Goal: Information Seeking & Learning: Learn about a topic

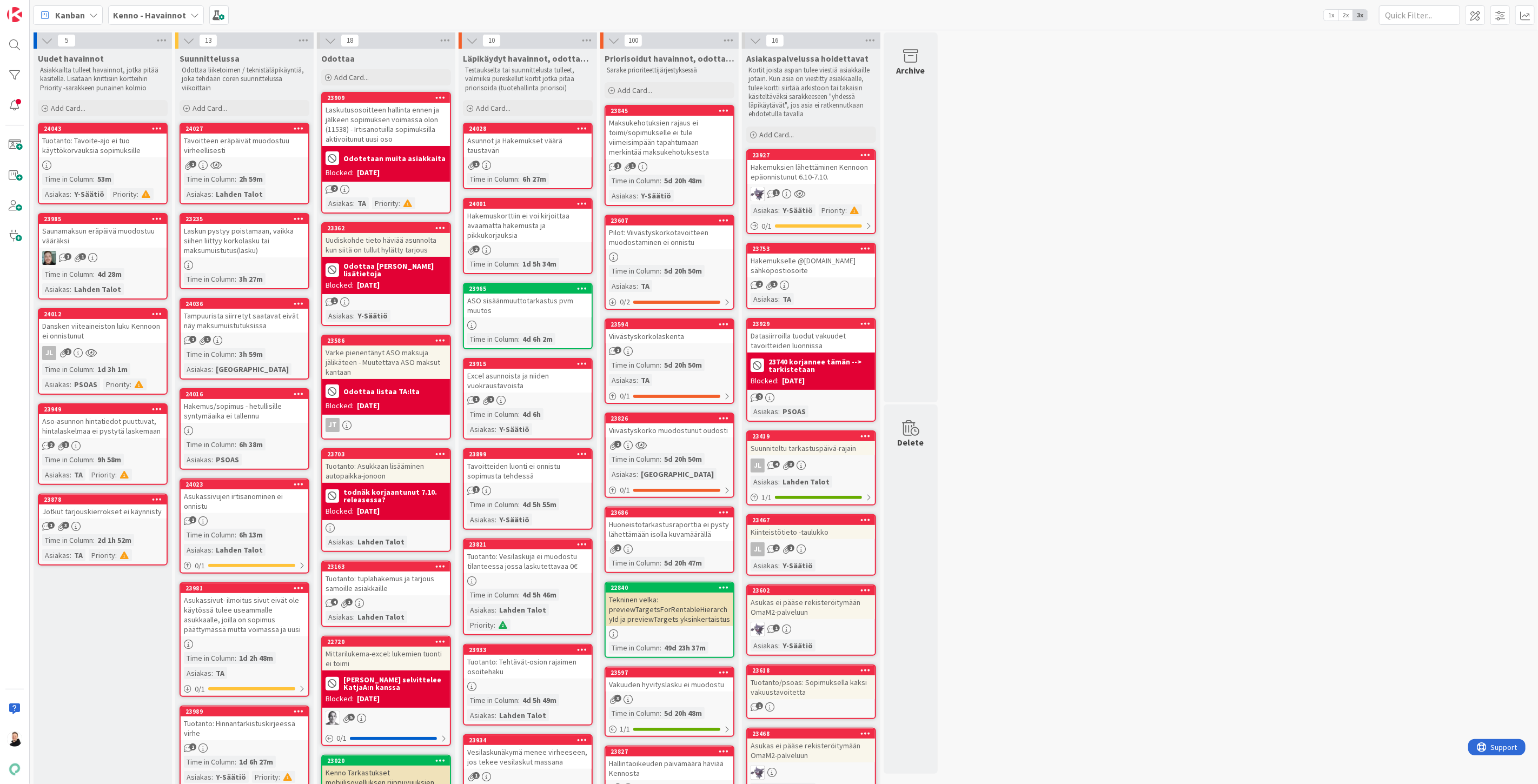
click at [112, 321] on div "Dansken viiteaineiston luku Kennoon ei onnistunut" at bounding box center [103, 331] width 128 height 24
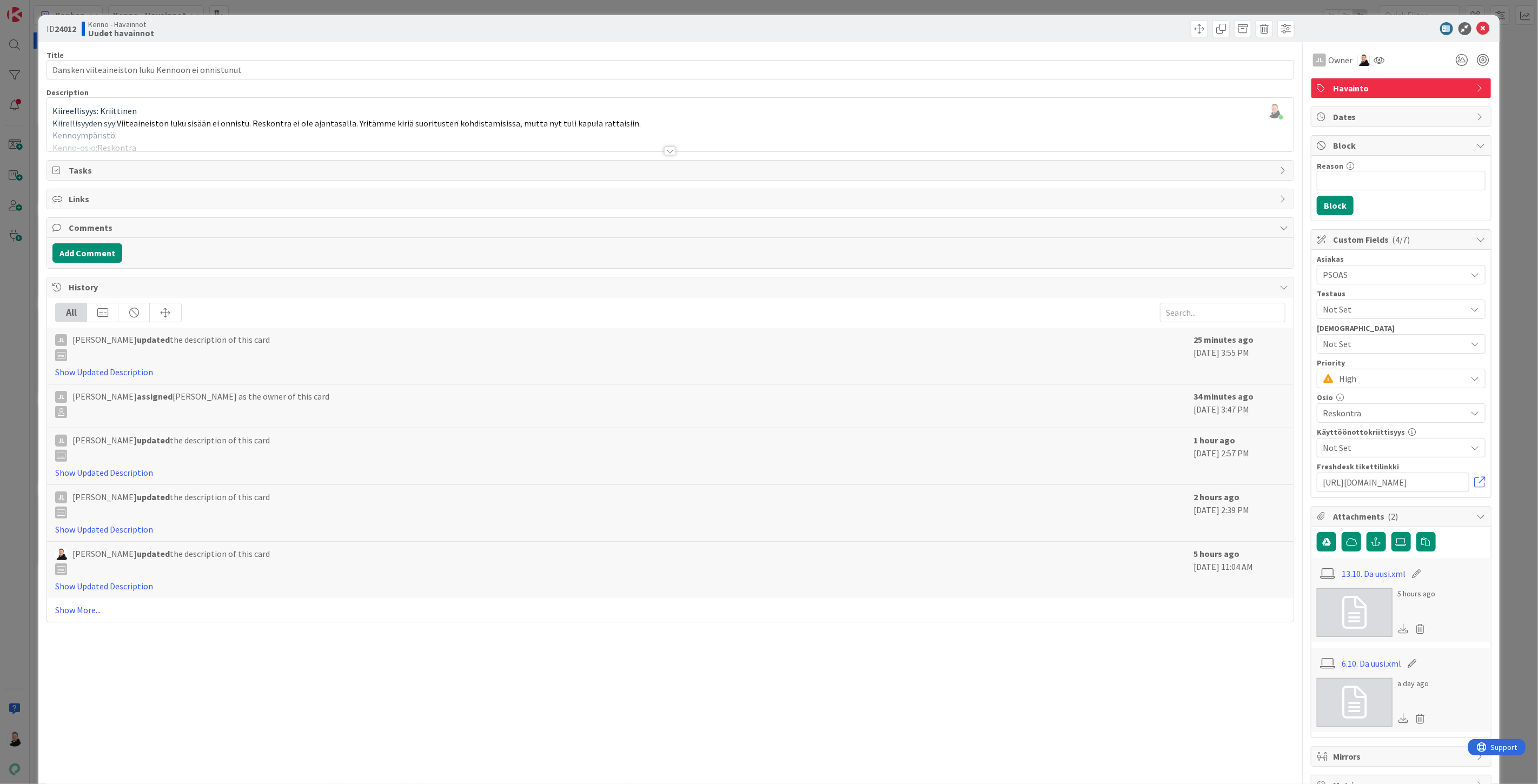
click at [664, 152] on div at bounding box center [670, 150] width 12 height 8
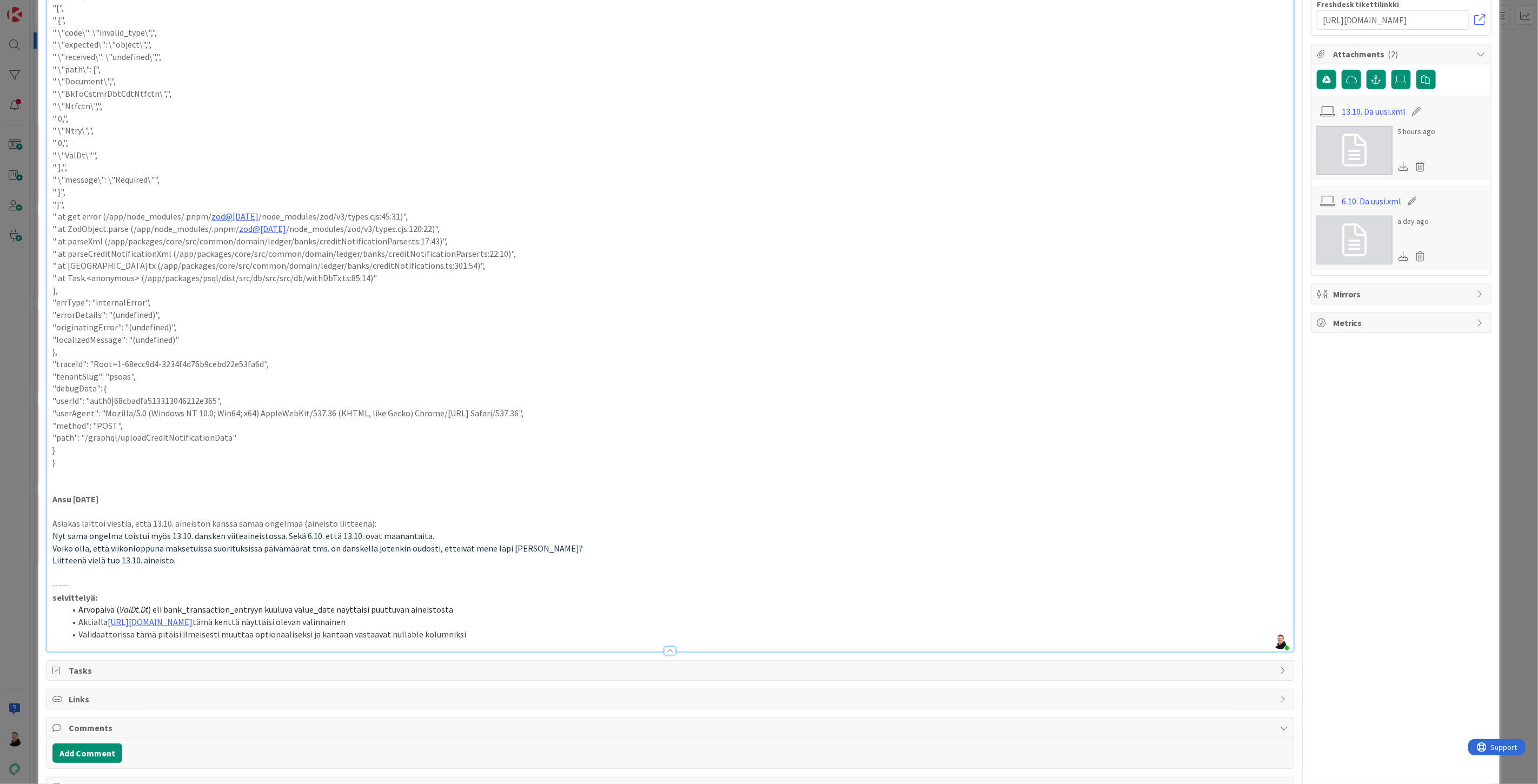
scroll to position [600, 0]
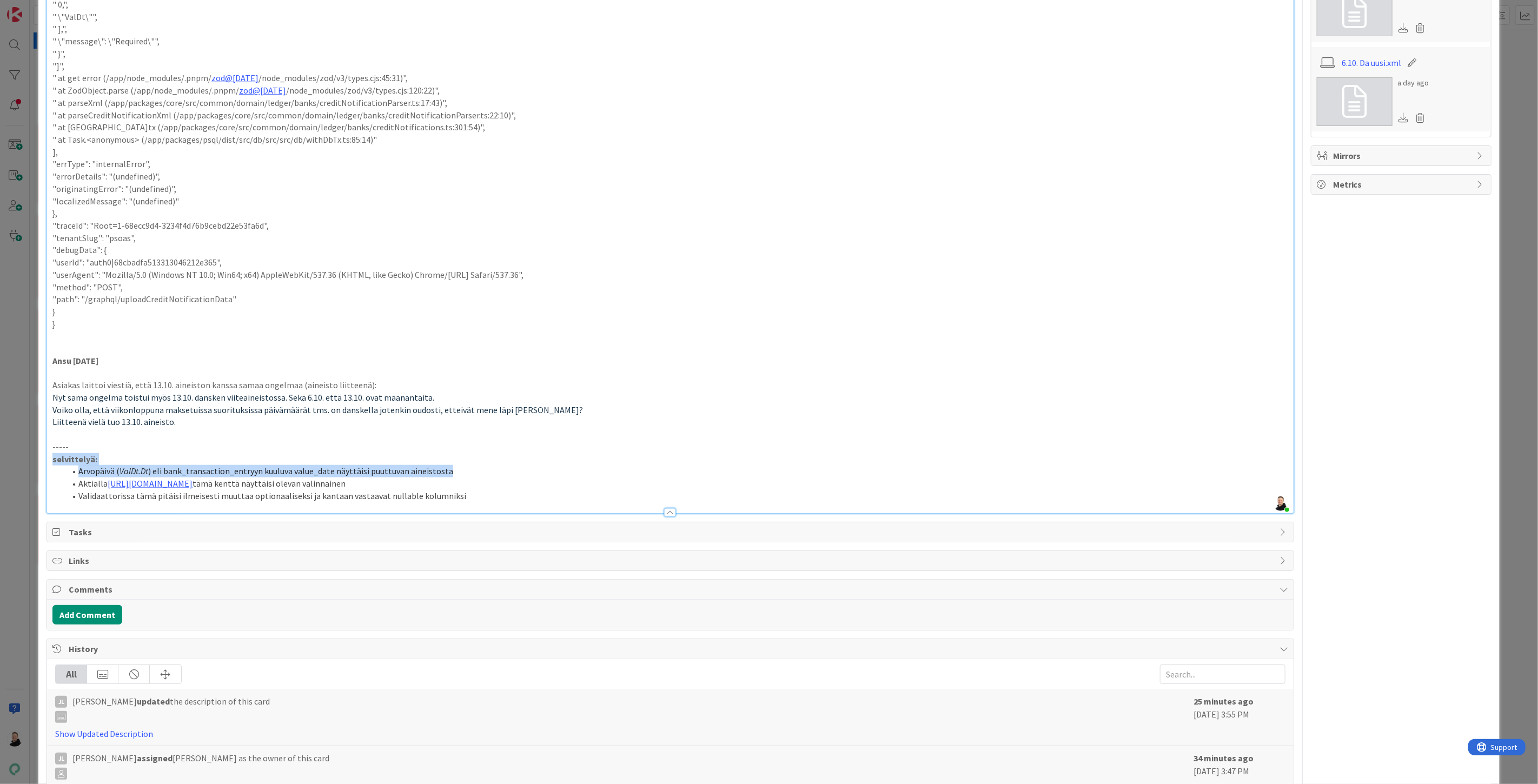
drag, startPoint x: 452, startPoint y: 473, endPoint x: 41, endPoint y: 458, distance: 411.3
click at [41, 458] on div "ID 24012 Kenno - Havainnot Uudet havainnot Title 49 / 128 Dansken viiteaineisto…" at bounding box center [769, 203] width 1462 height 1578
copy div "selvittelyä: Arvopäivä ( ValDt.Dt ) eli bank_transaction_entryyn kuuluva value_…"
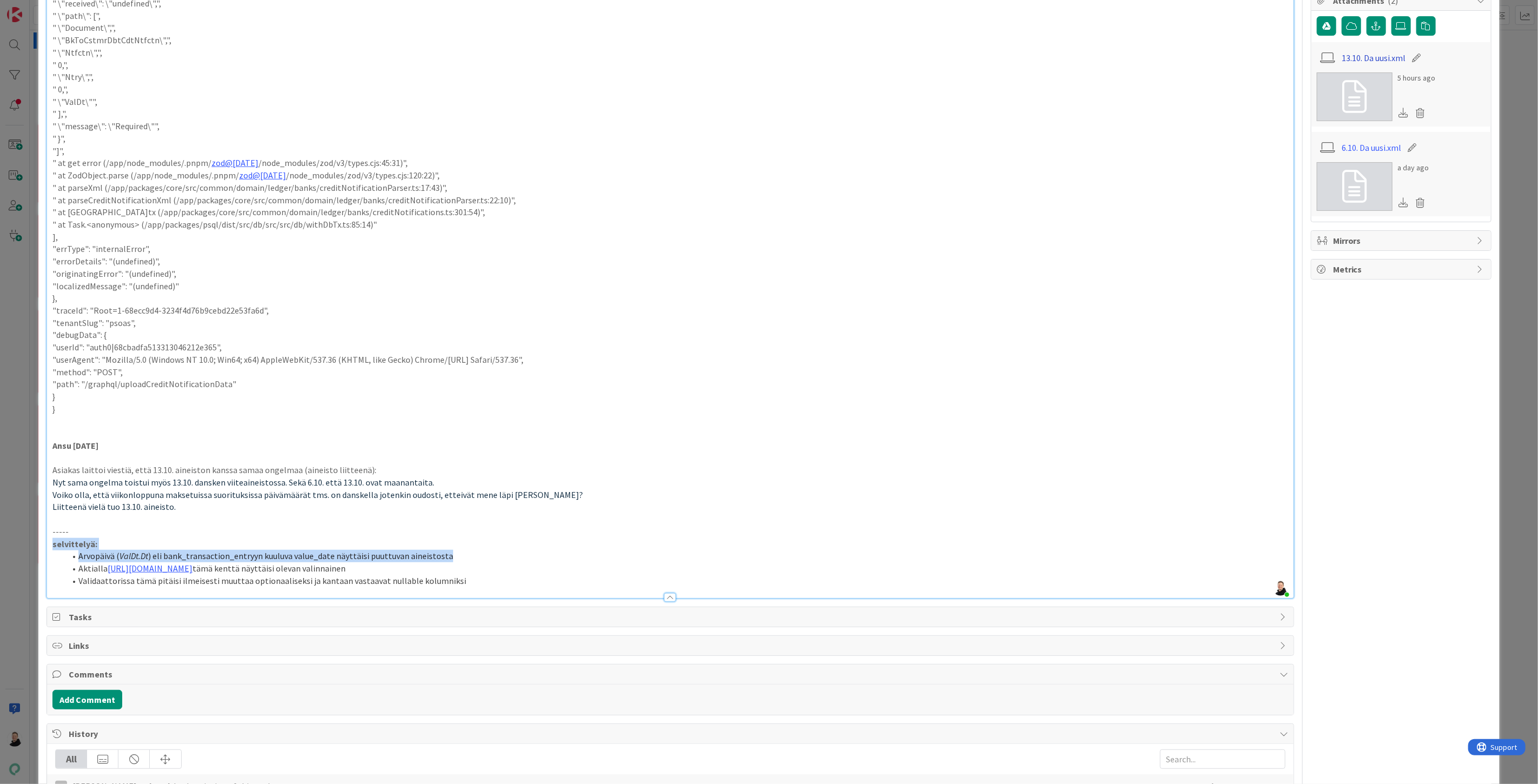
scroll to position [360, 0]
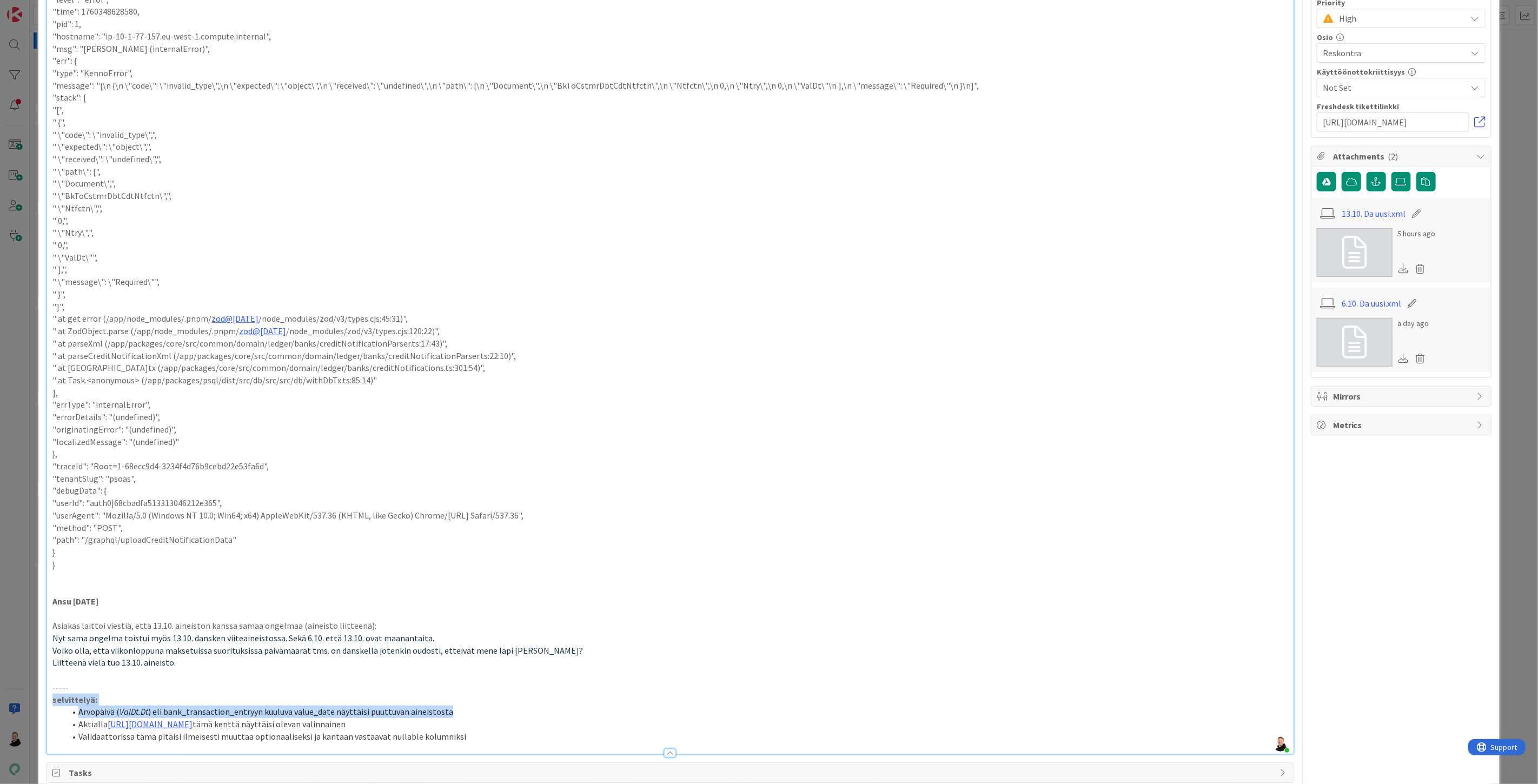
click at [1475, 119] on link at bounding box center [1480, 122] width 11 height 11
